Goal: Entertainment & Leisure: Consume media (video, audio)

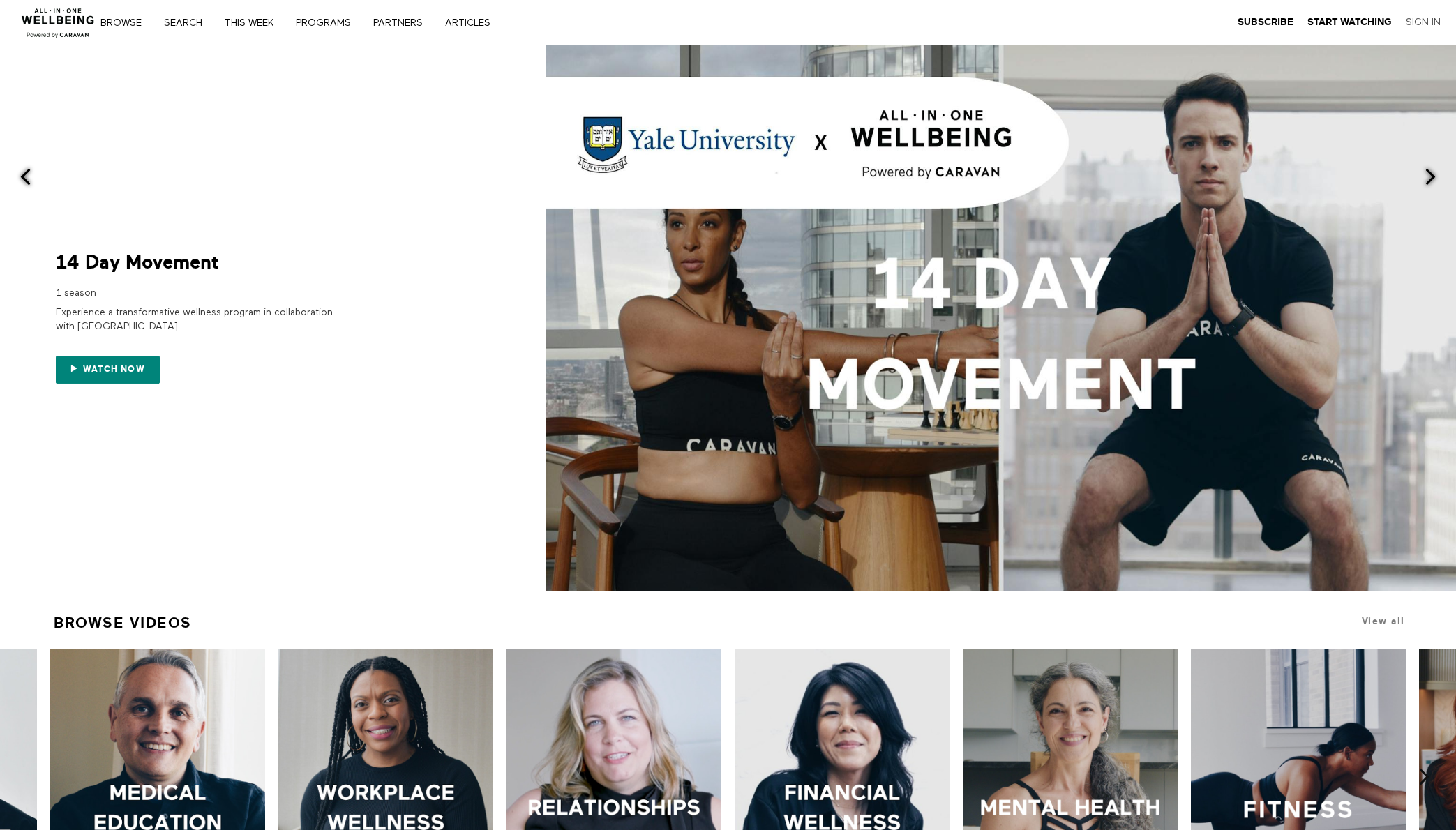
click at [1419, 19] on link "Sign In" at bounding box center [1423, 22] width 35 height 13
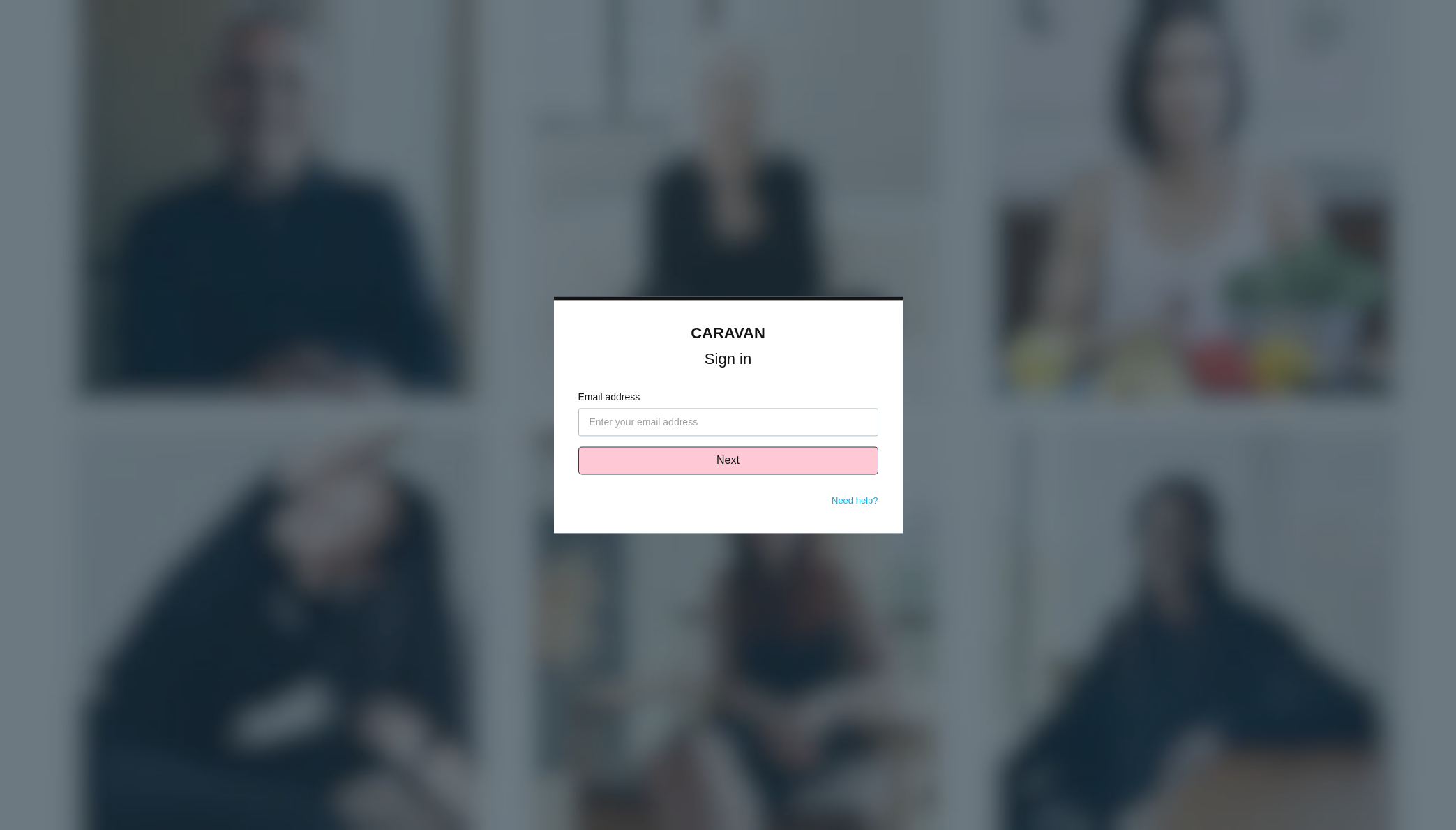
click at [644, 423] on input "Email address" at bounding box center [728, 423] width 300 height 28
type input "[PERSON_NAME][EMAIL_ADDRESS][DOMAIN_NAME]"
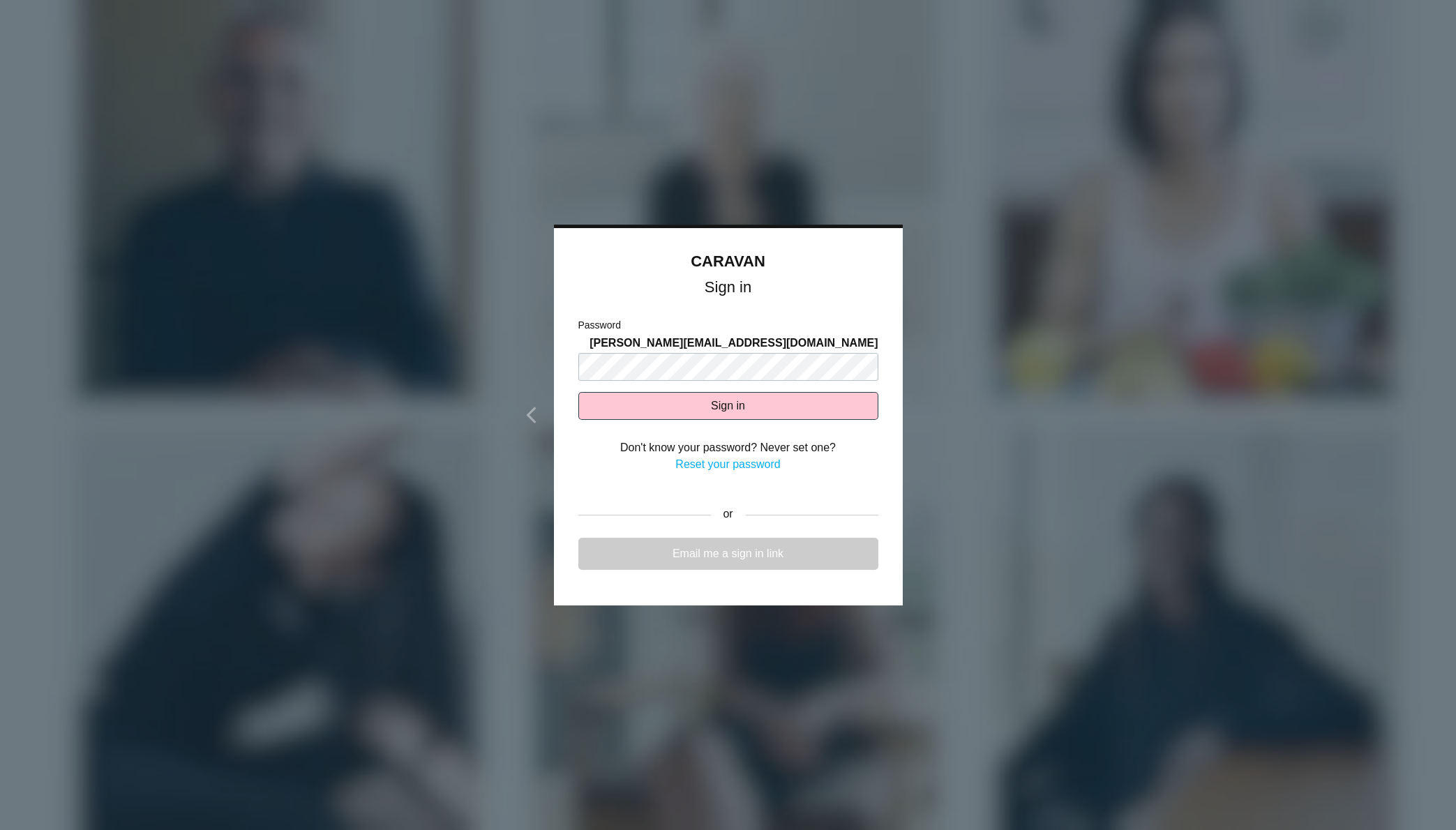
click at [732, 554] on link "Email me a sign in link" at bounding box center [728, 553] width 300 height 32
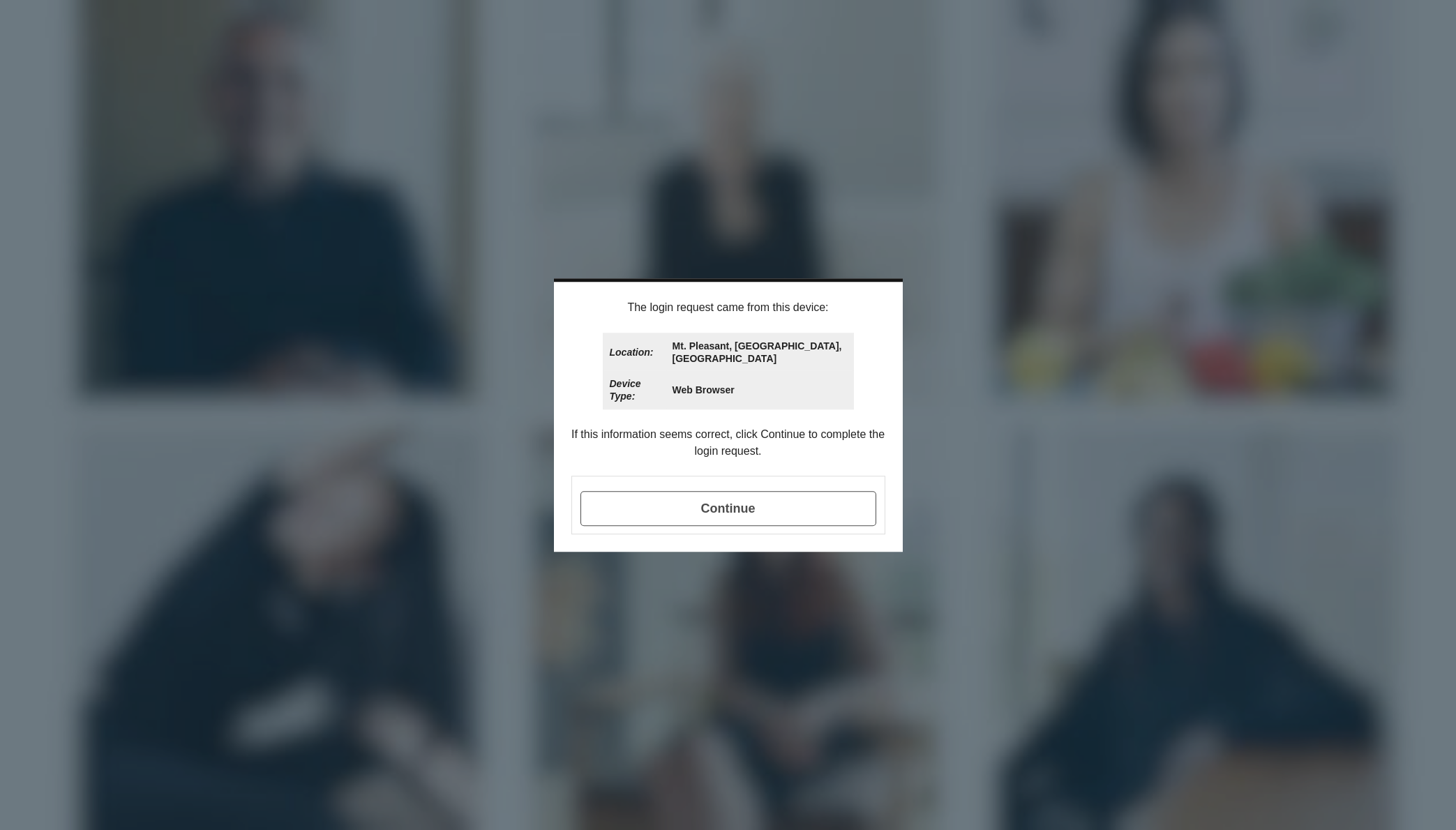
click at [719, 493] on span "Continue" at bounding box center [728, 509] width 296 height 35
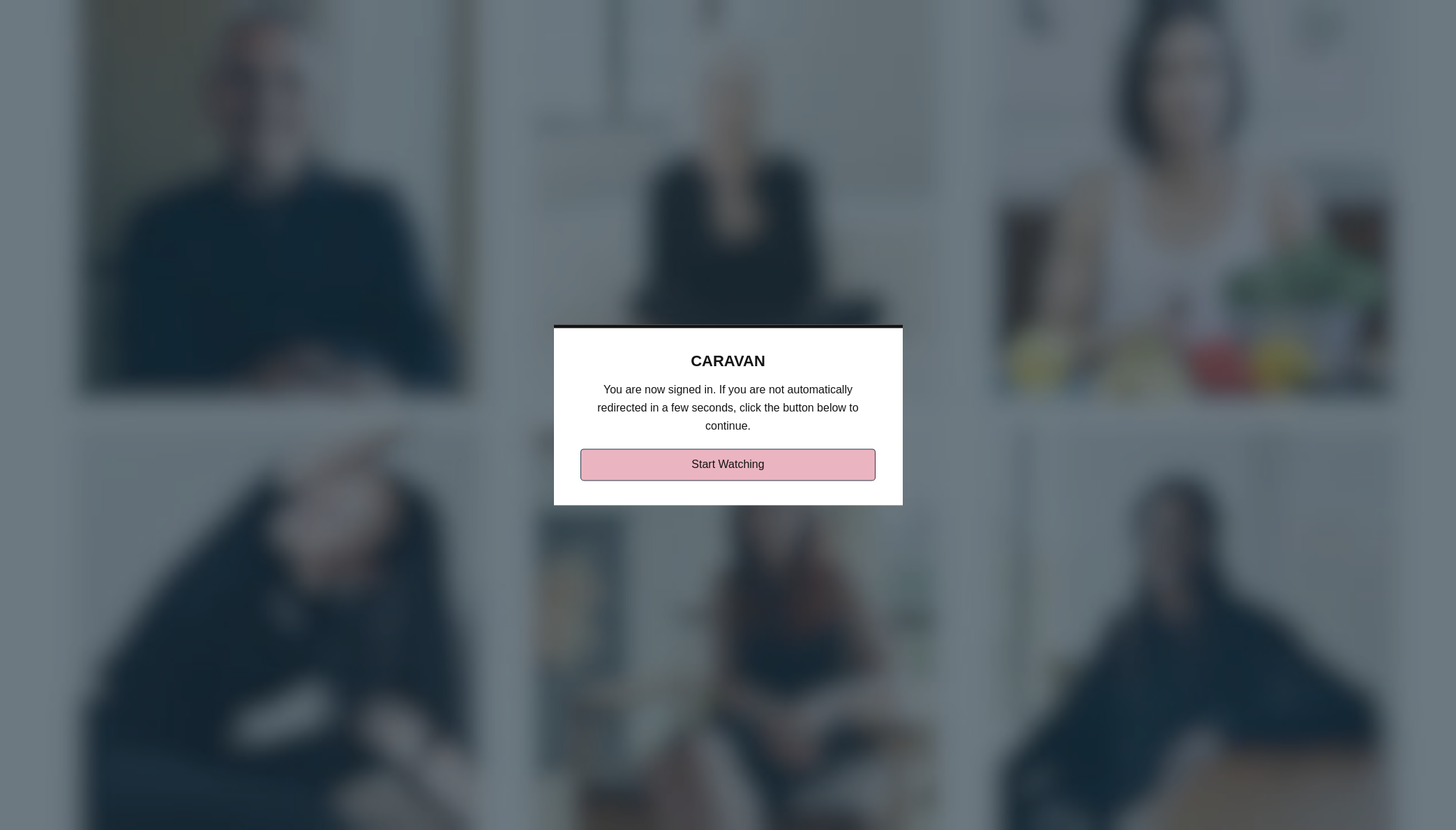
click at [712, 473] on link "Start Watching" at bounding box center [728, 465] width 295 height 32
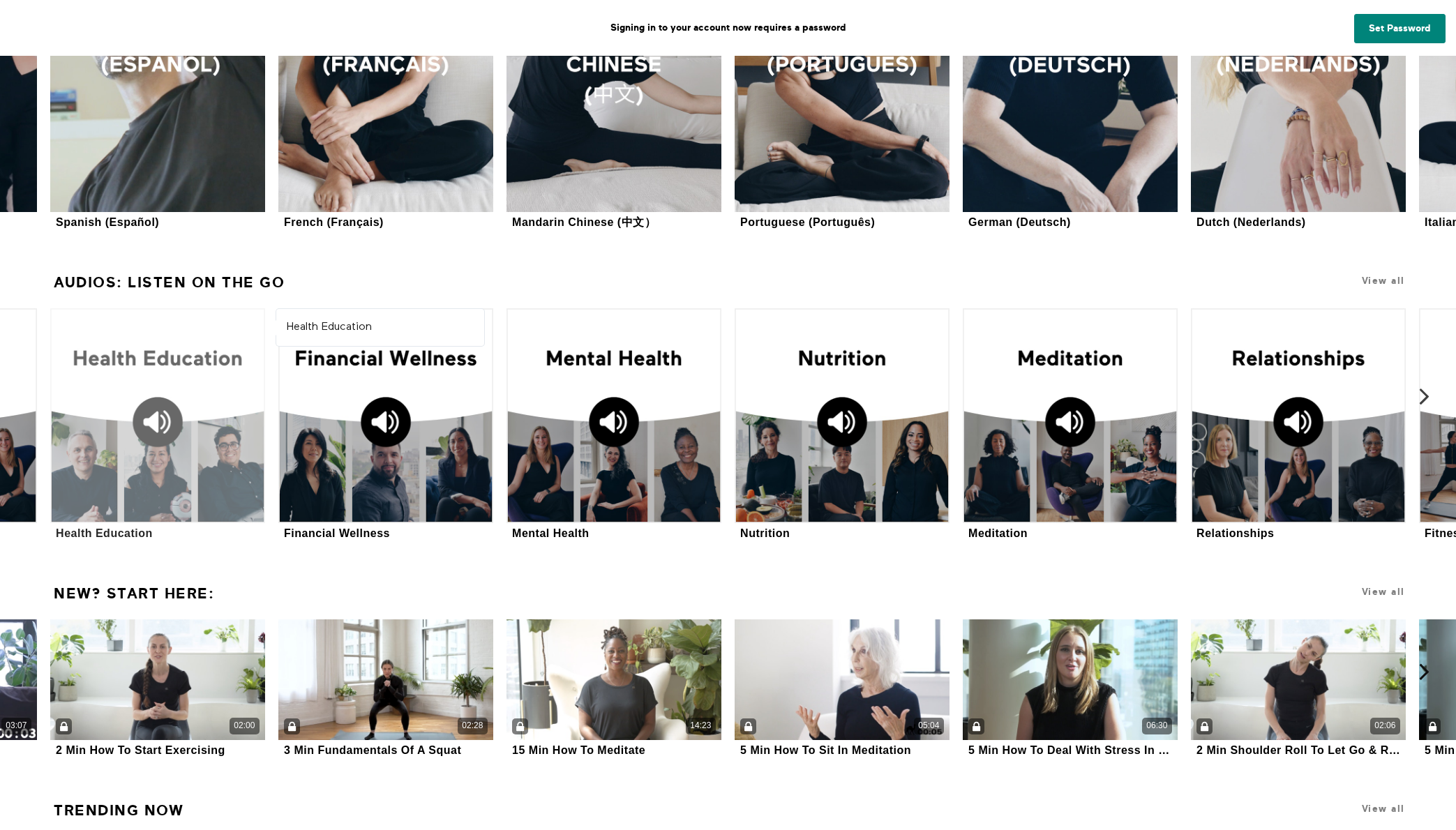
scroll to position [1543, 0]
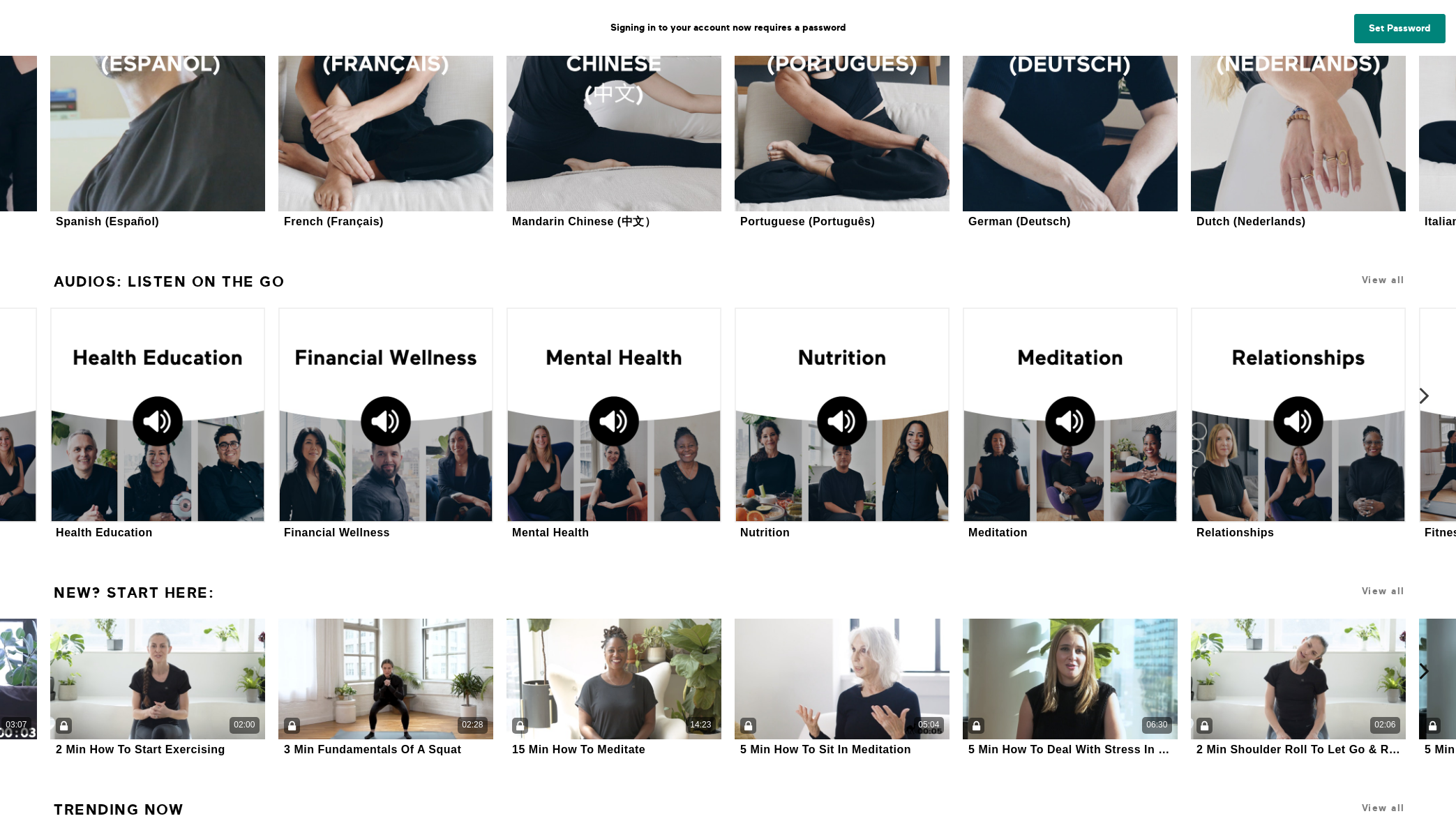
click at [1423, 395] on icon at bounding box center [1424, 395] width 17 height 17
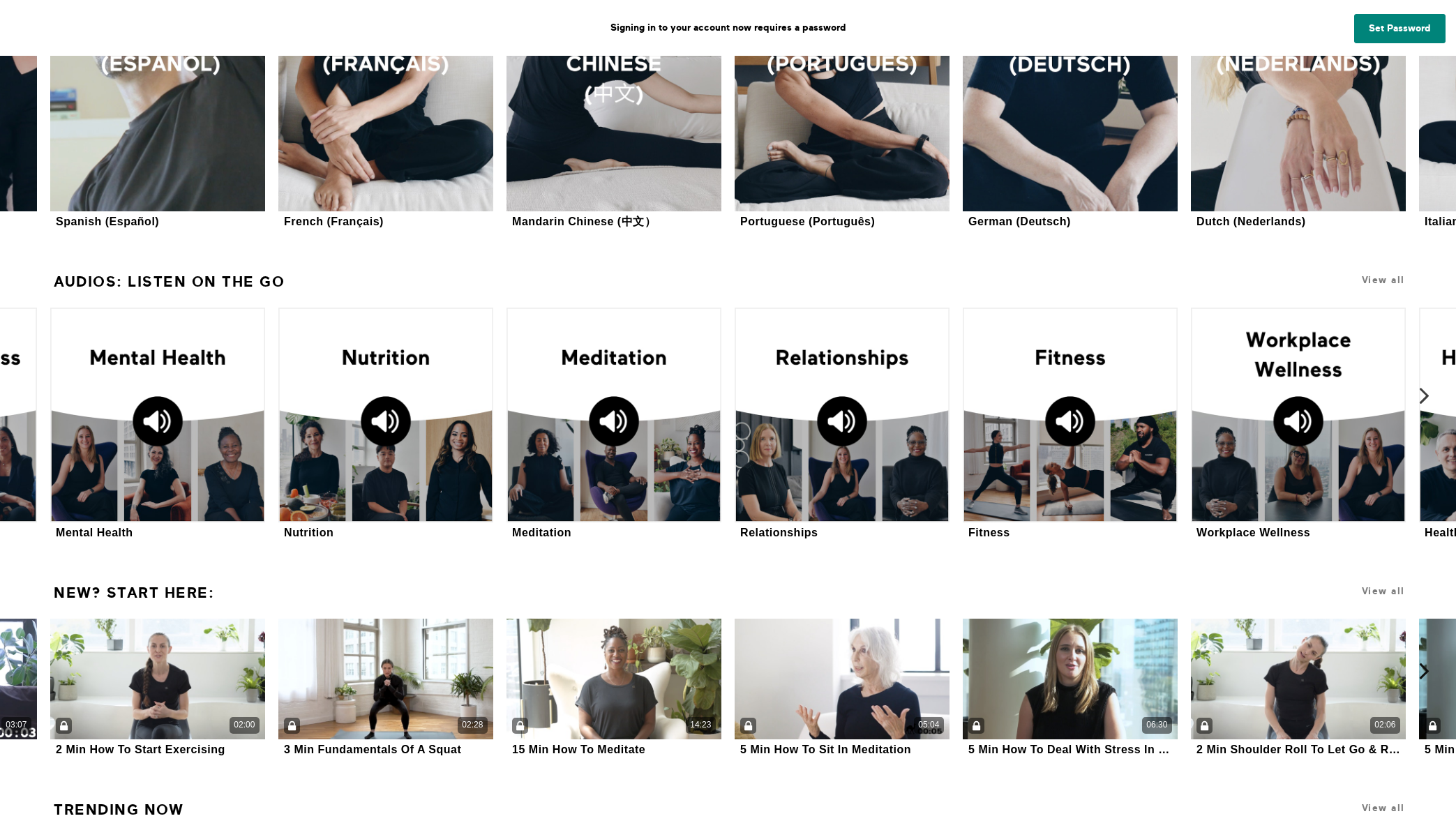
click at [1423, 395] on icon at bounding box center [1424, 395] width 17 height 17
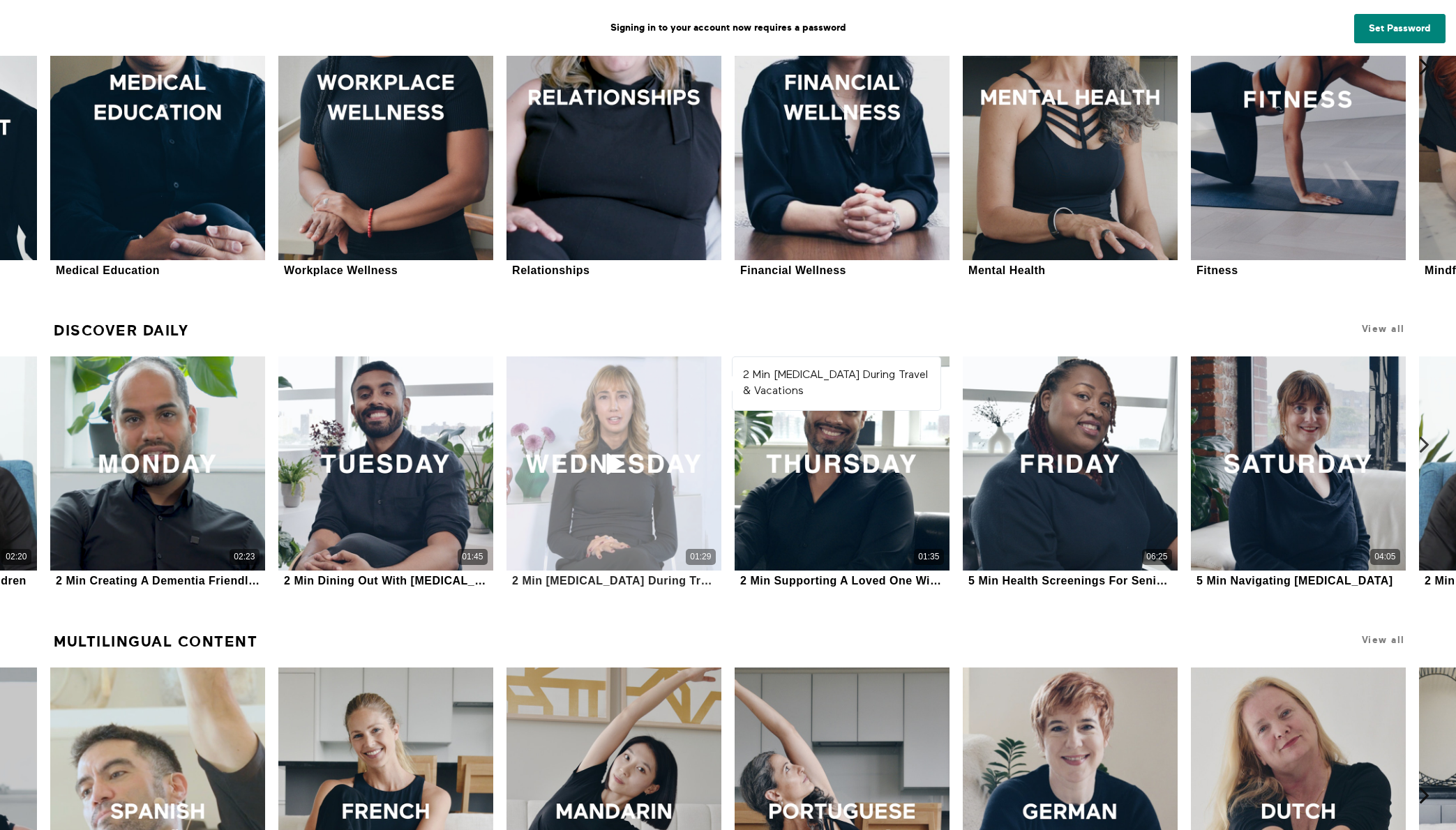
scroll to position [746, 0]
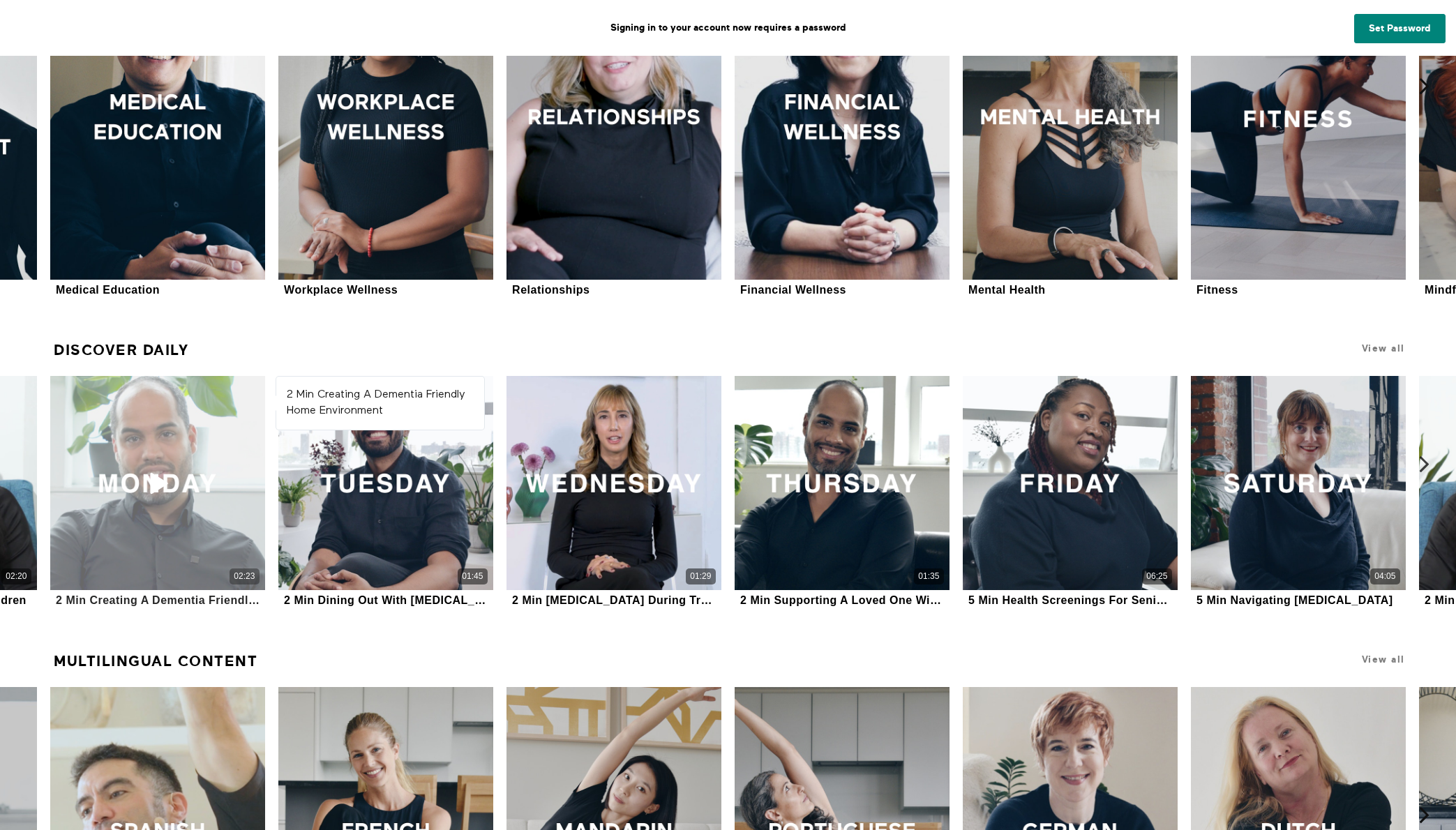
click at [189, 472] on div "02:23" at bounding box center [158, 483] width 214 height 214
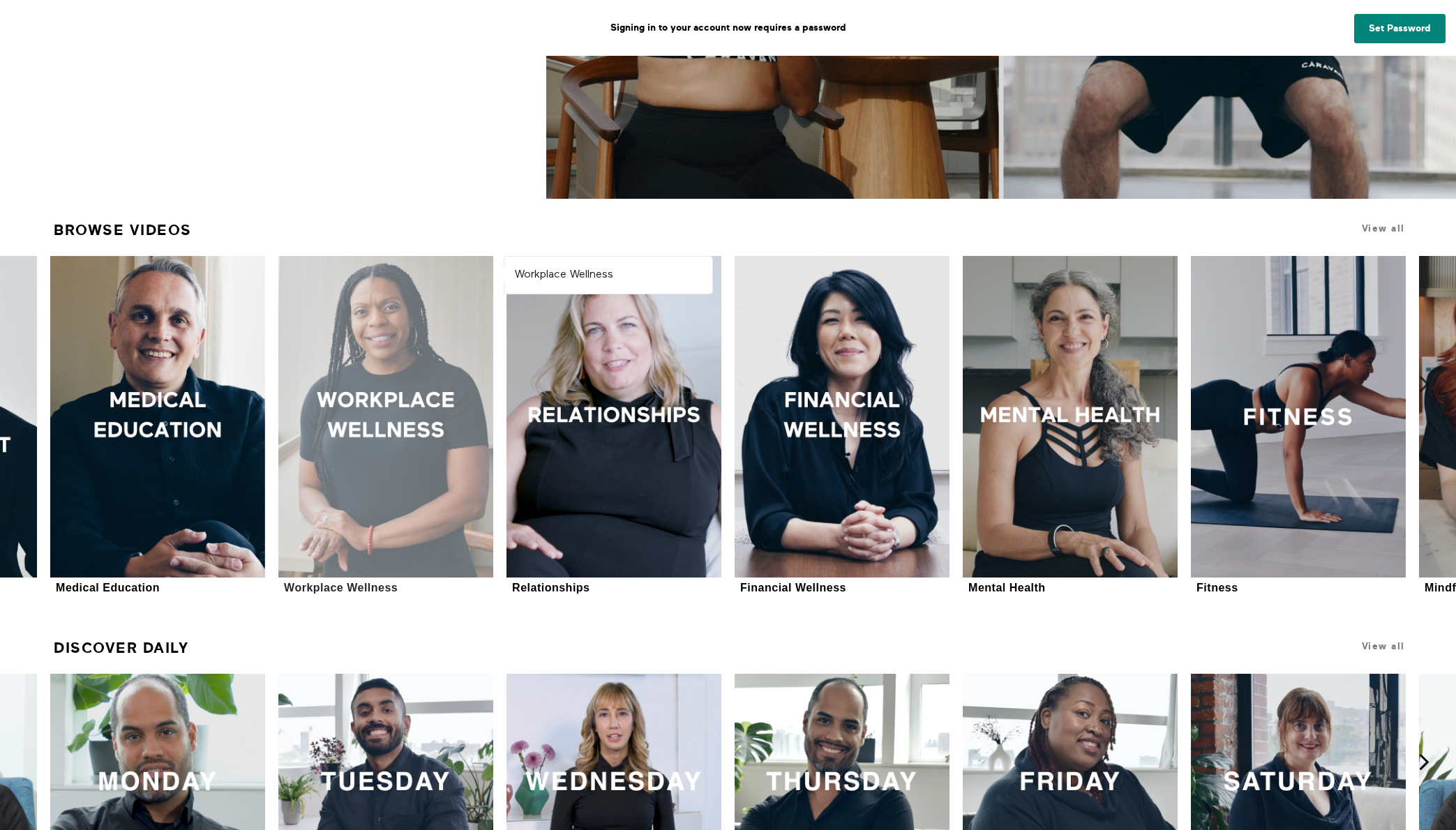
scroll to position [589, 0]
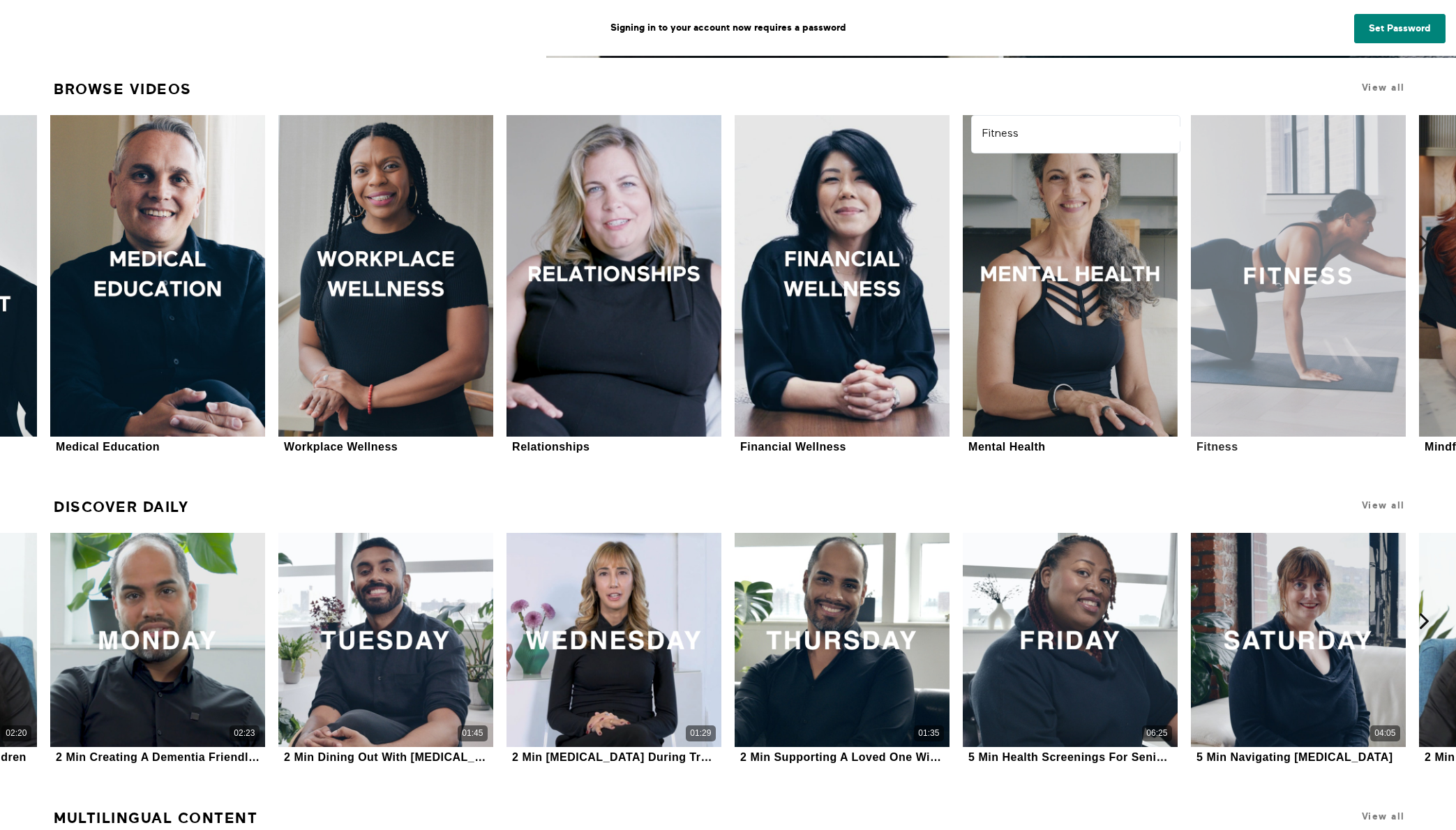
click at [1288, 268] on div at bounding box center [1297, 275] width 214 height 321
click at [1296, 278] on div at bounding box center [1297, 275] width 214 height 321
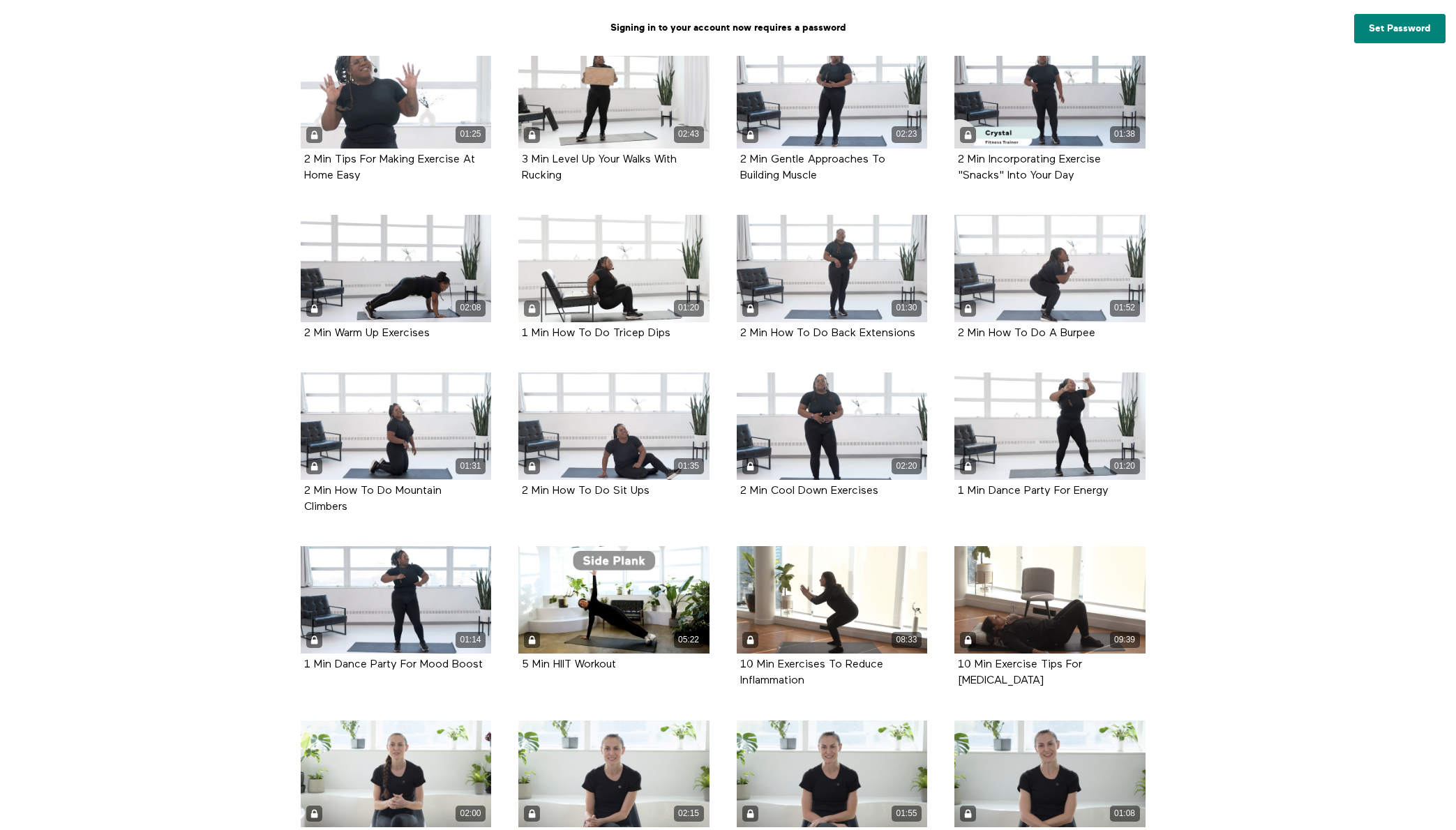
scroll to position [733, 0]
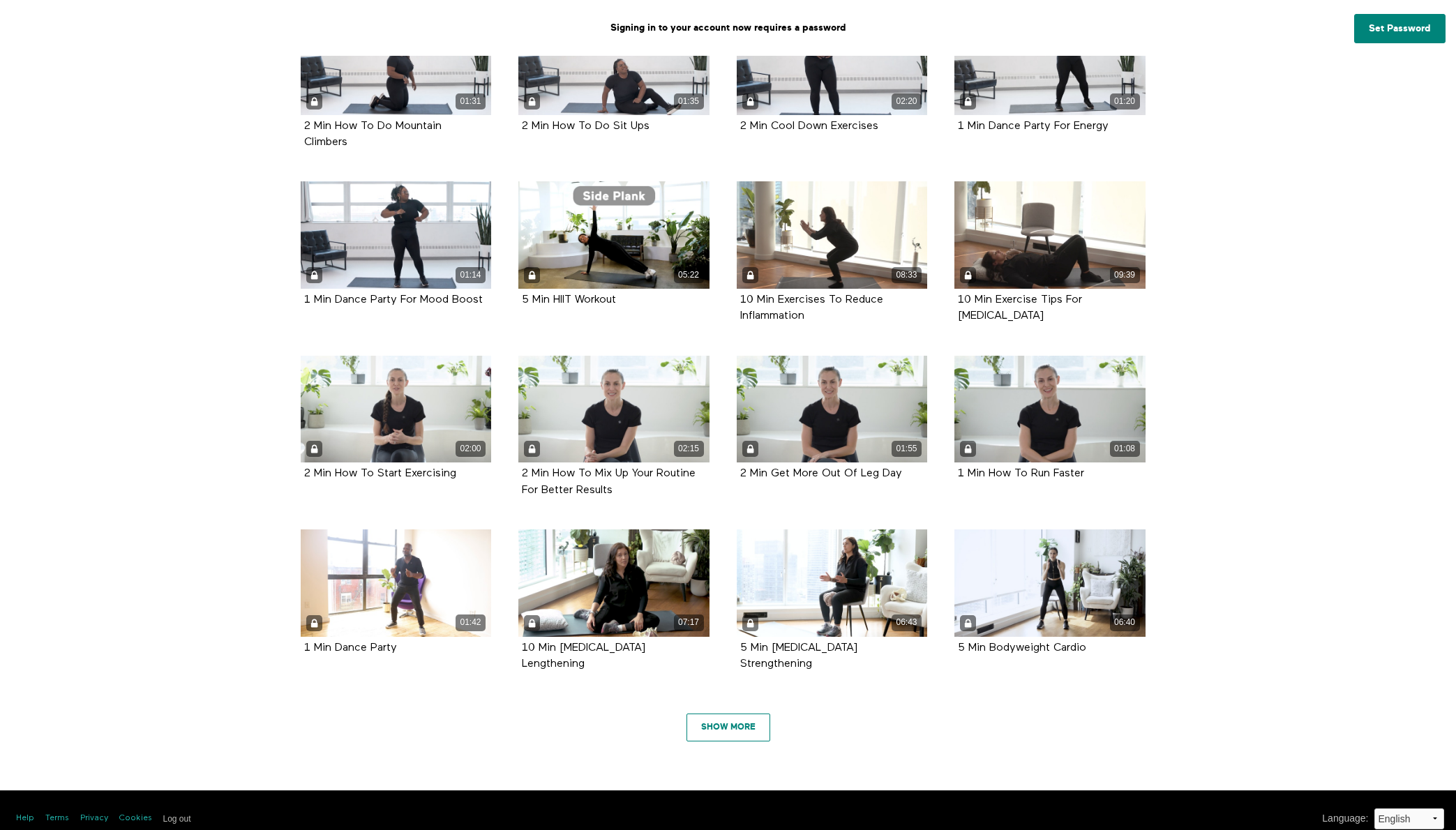
drag, startPoint x: 743, startPoint y: 715, endPoint x: 752, endPoint y: 714, distance: 9.1
click at [743, 716] on link "Show More" at bounding box center [728, 727] width 84 height 28
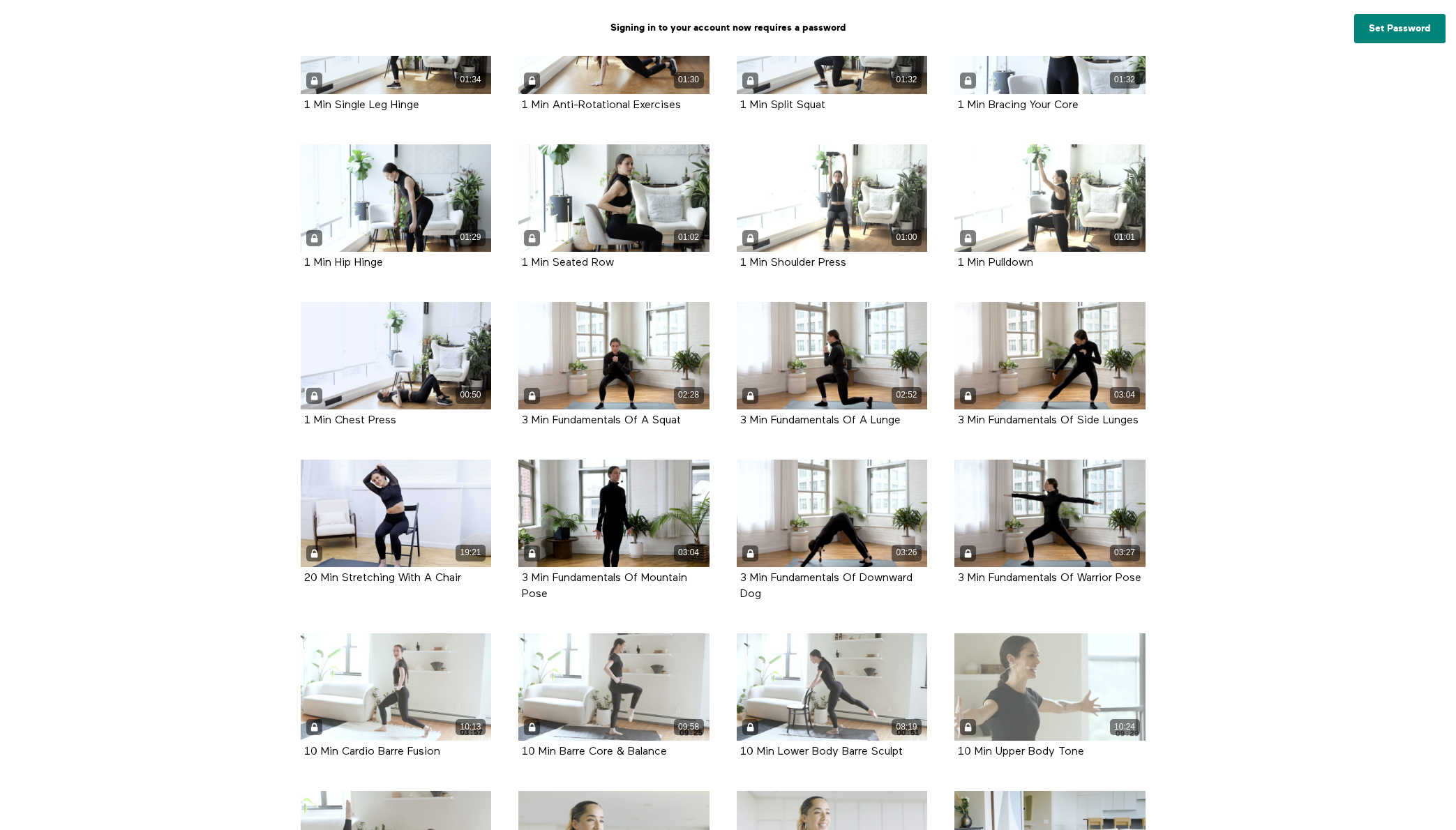
scroll to position [1712, 0]
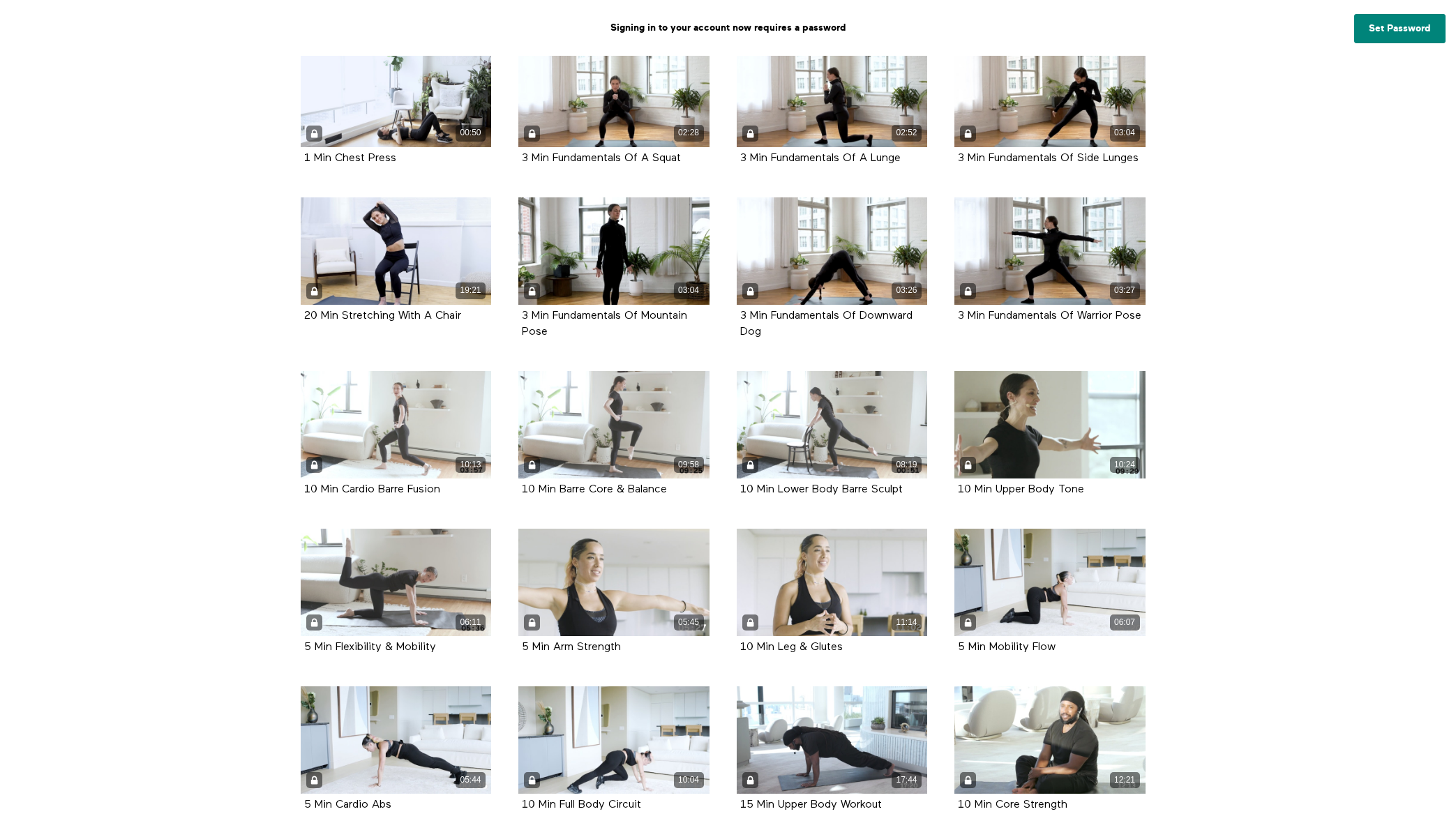
click at [745, 721] on div "17:44" at bounding box center [832, 739] width 191 height 107
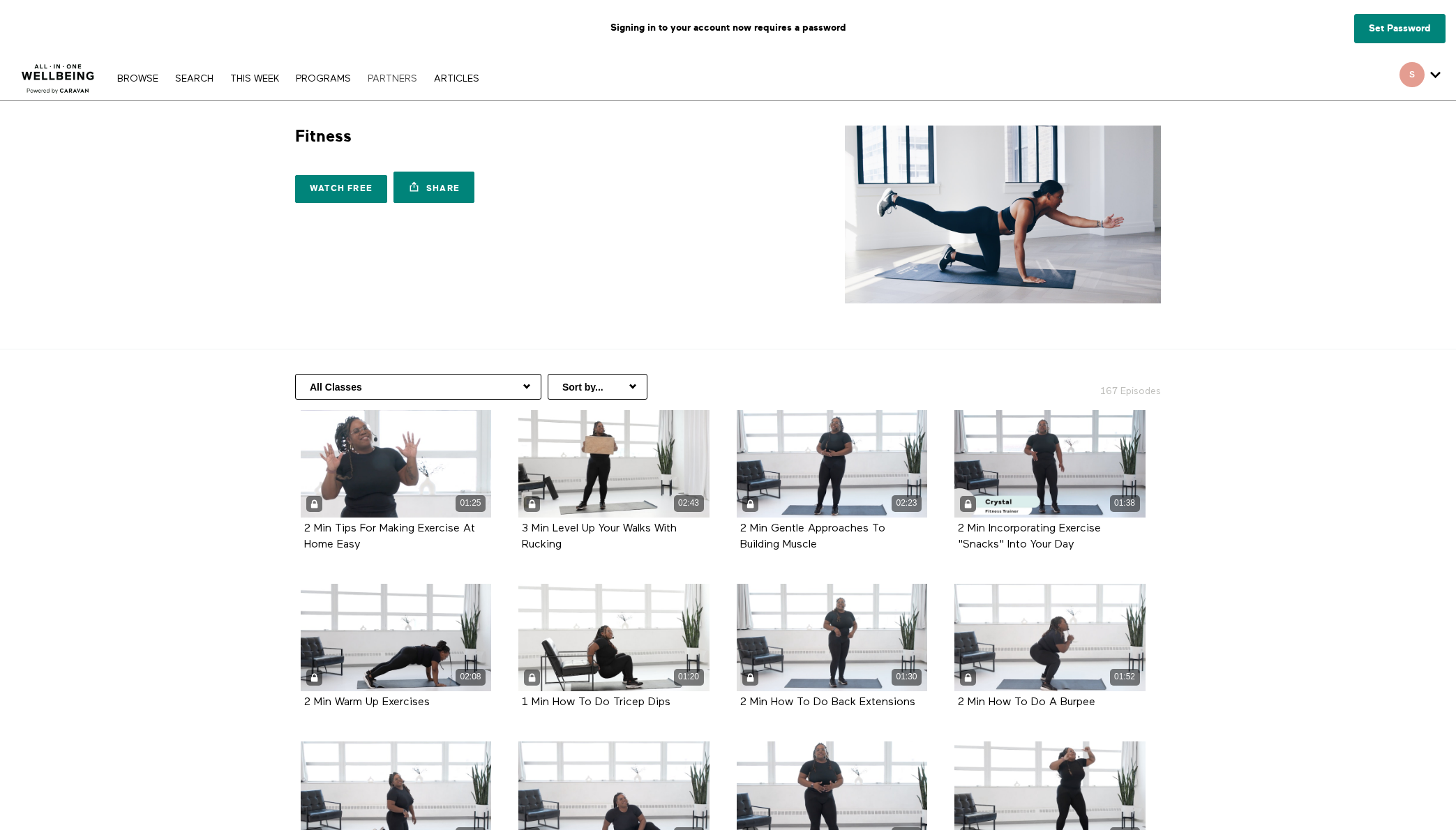
click at [400, 76] on link "PARTNERS" at bounding box center [392, 78] width 63 height 10
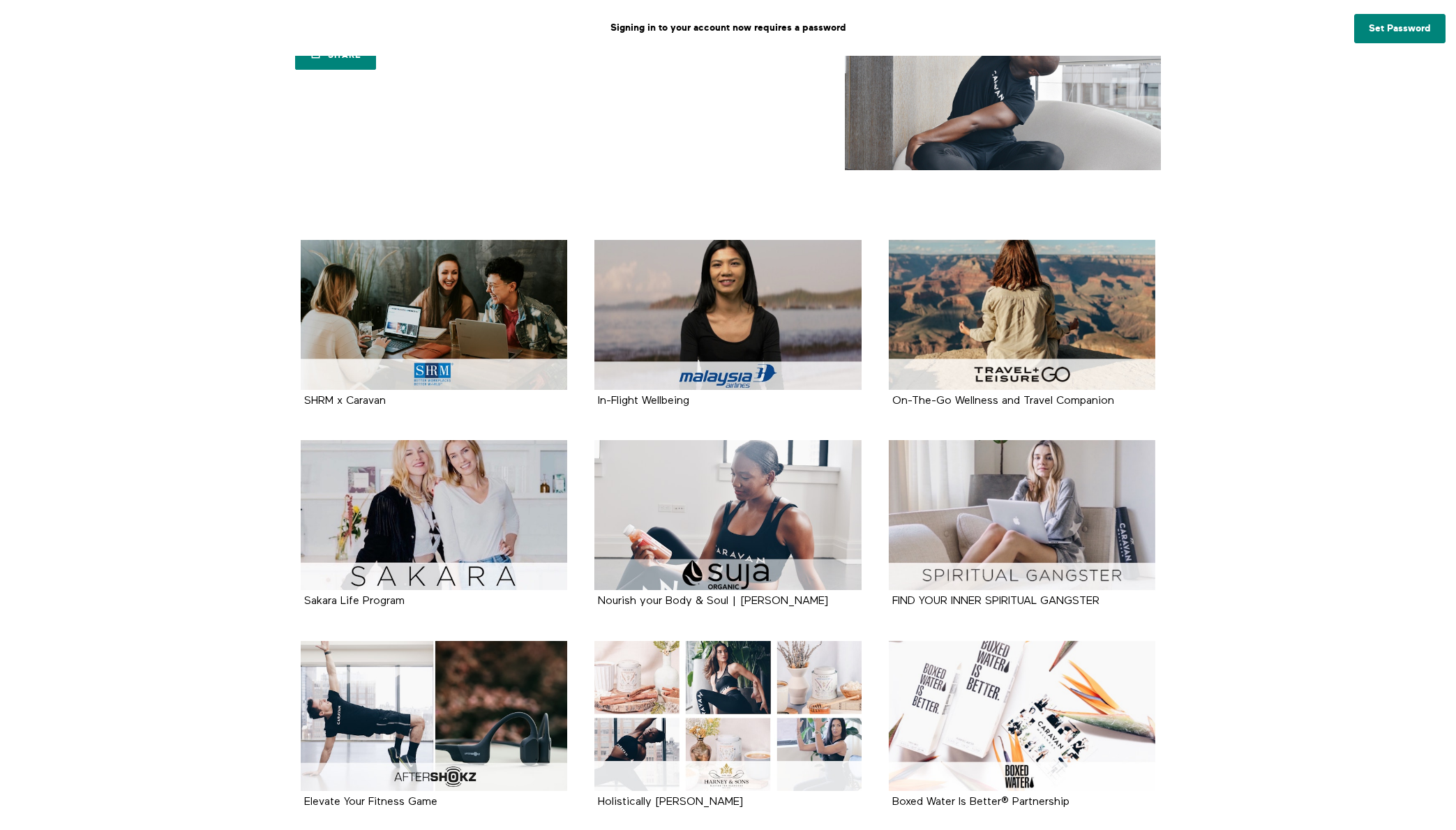
scroll to position [167, 0]
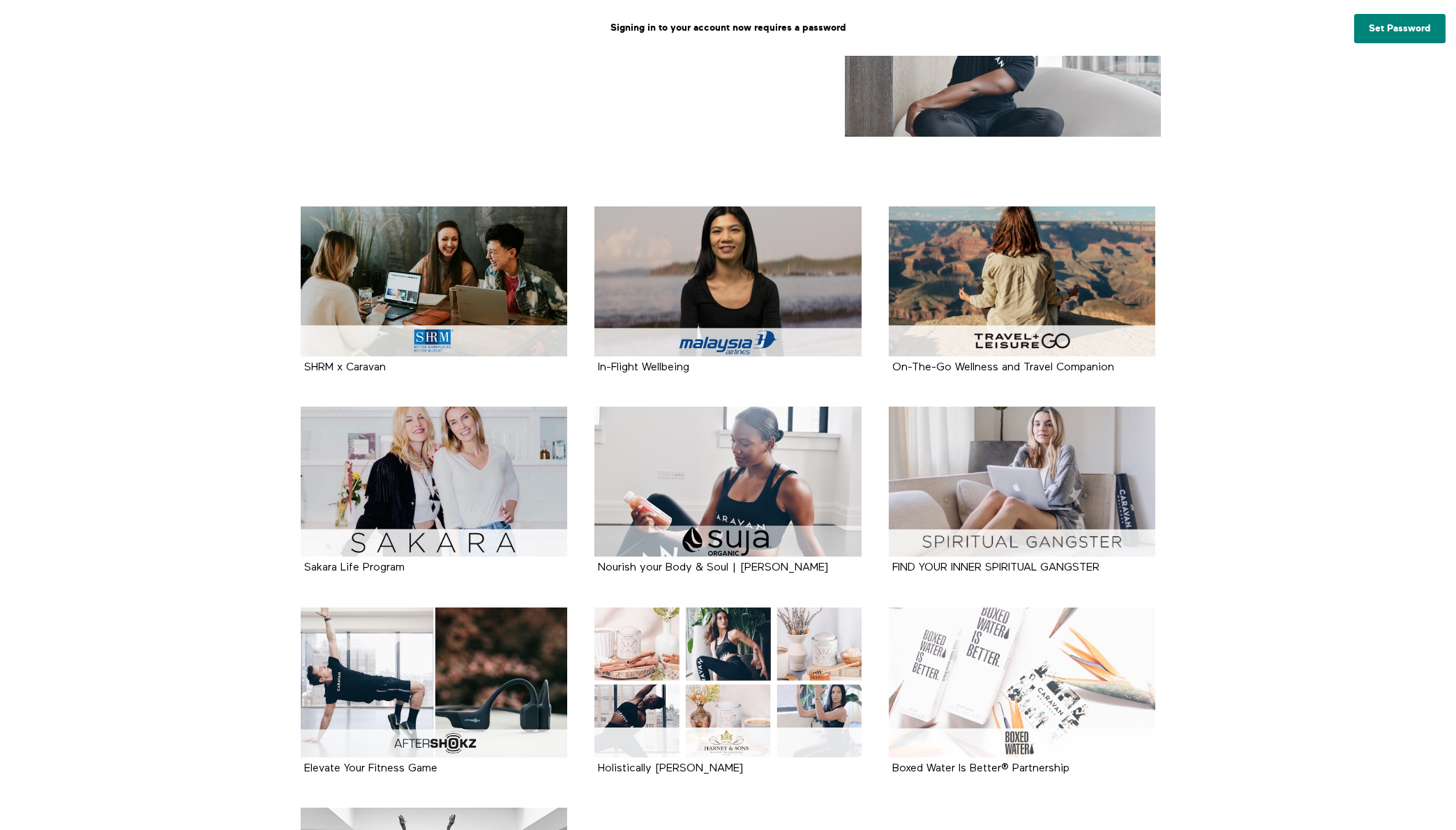
click at [1040, 662] on div at bounding box center [1022, 682] width 267 height 150
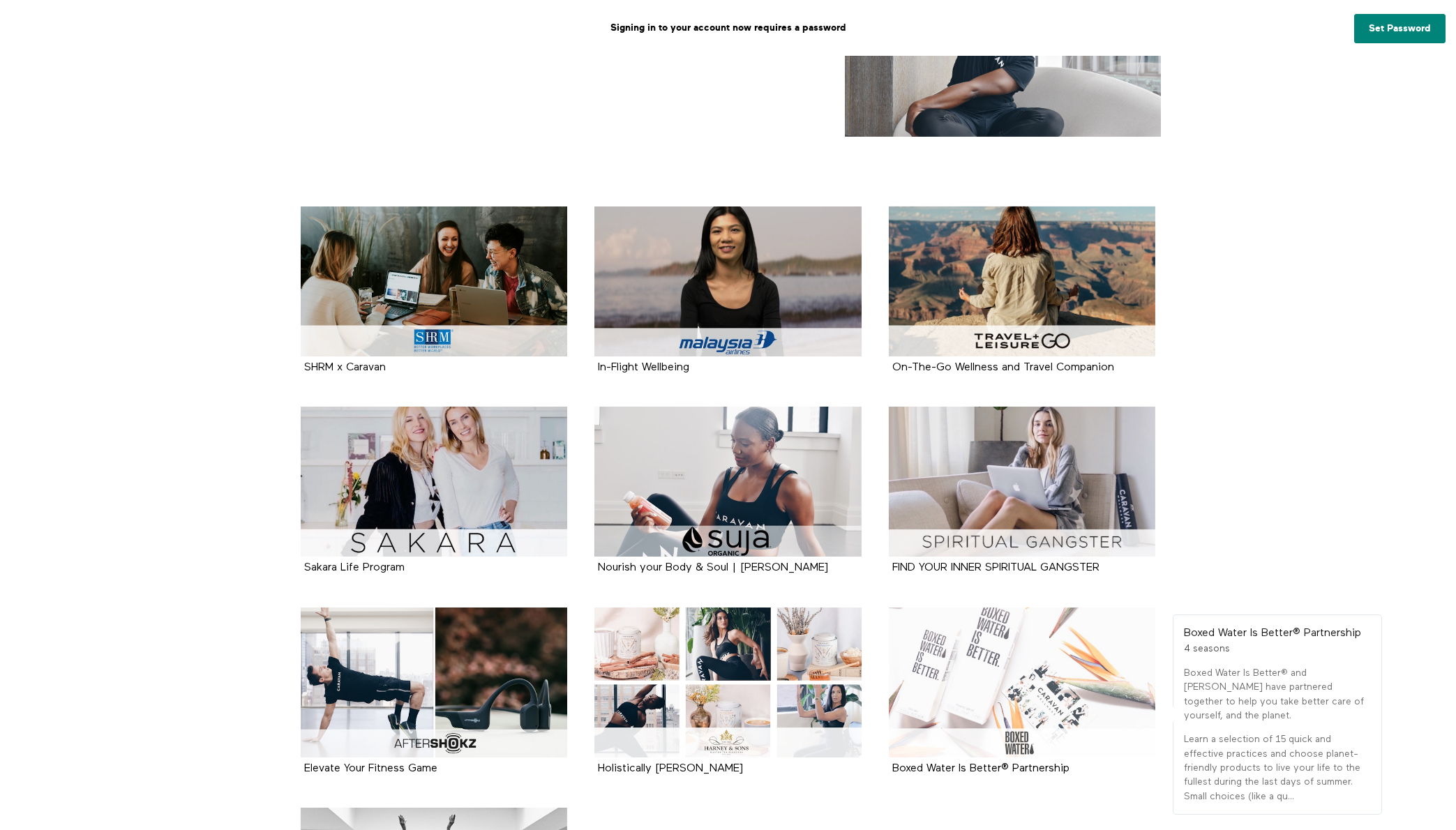
click at [1002, 656] on div at bounding box center [1022, 682] width 267 height 150
click at [997, 659] on div at bounding box center [1022, 682] width 267 height 150
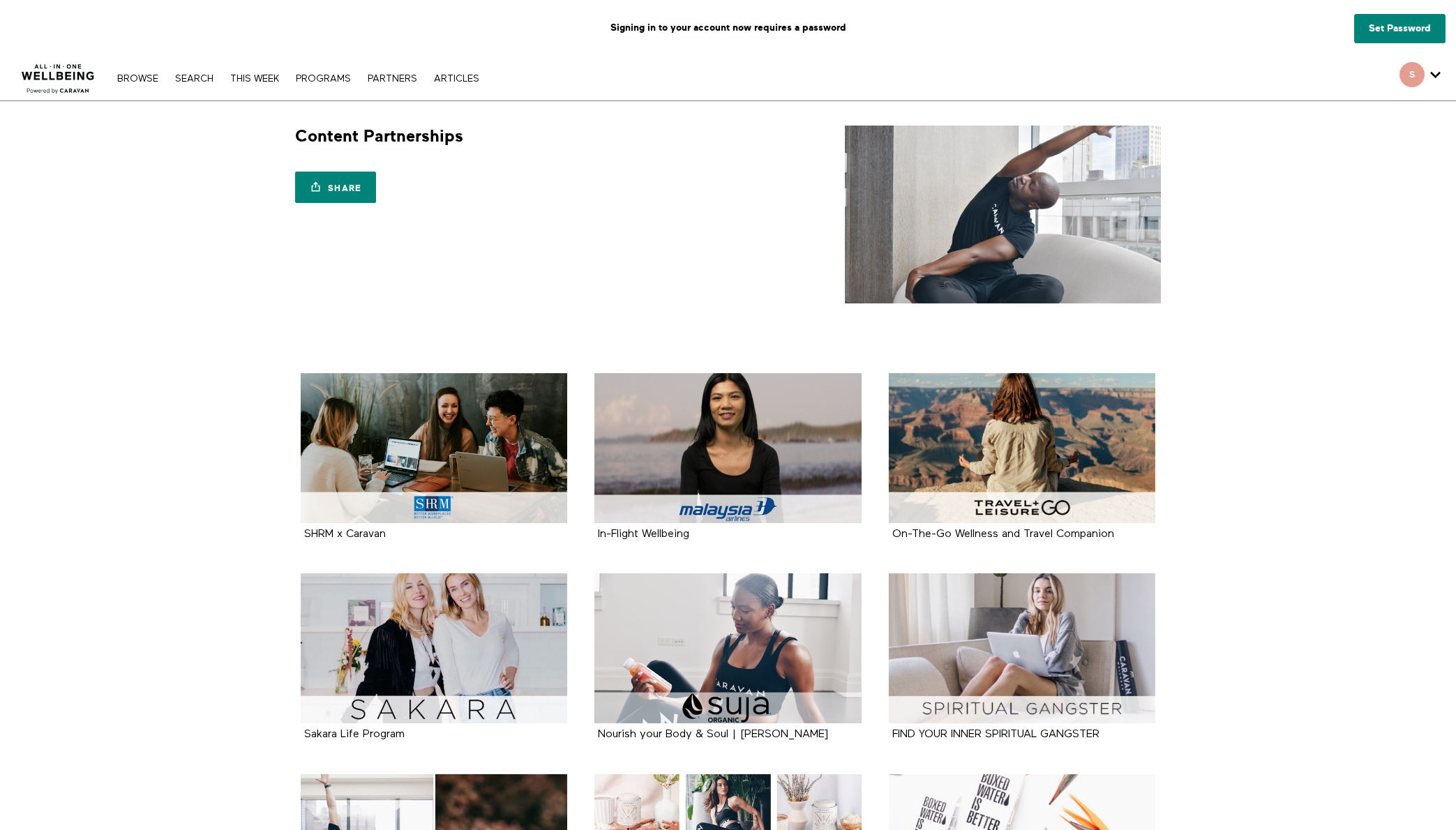
scroll to position [167, 0]
